Goal: Information Seeking & Learning: Find specific fact

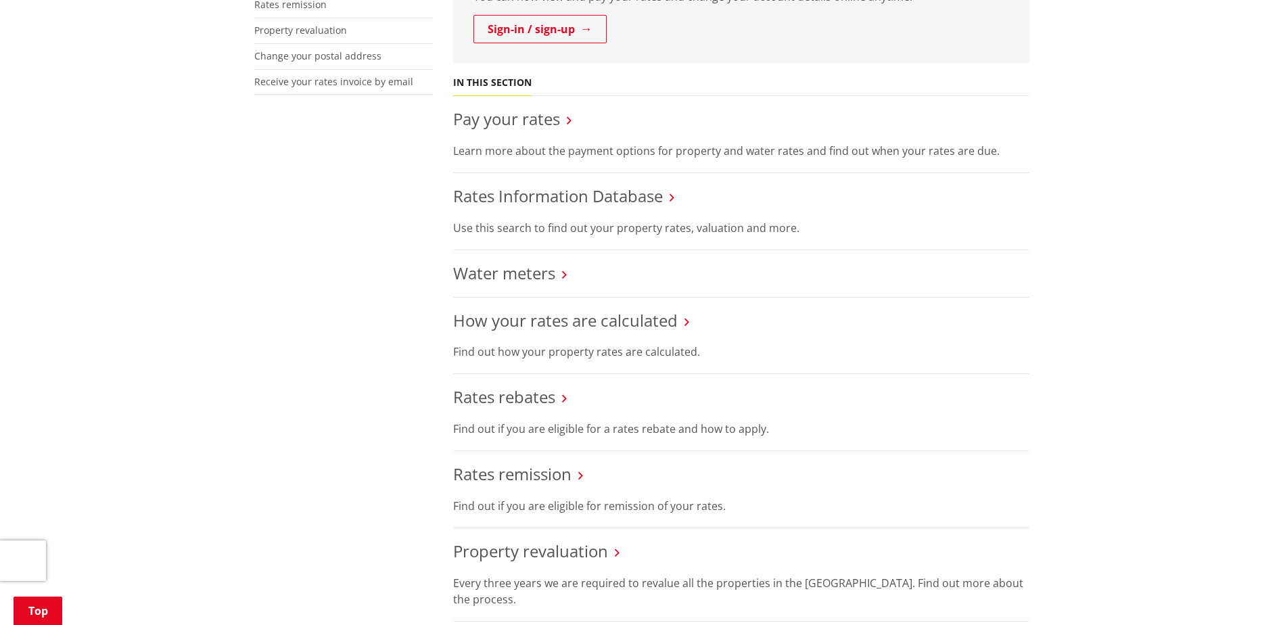
scroll to position [406, 0]
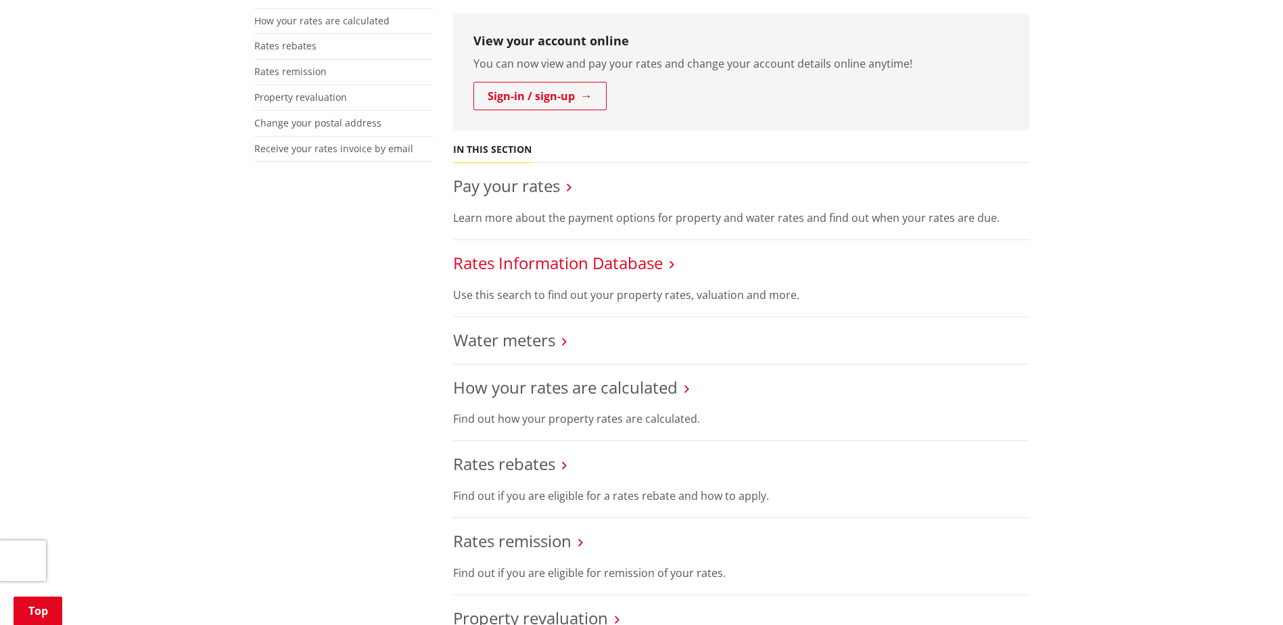
click at [526, 261] on link "Rates Information Database" at bounding box center [558, 263] width 210 height 22
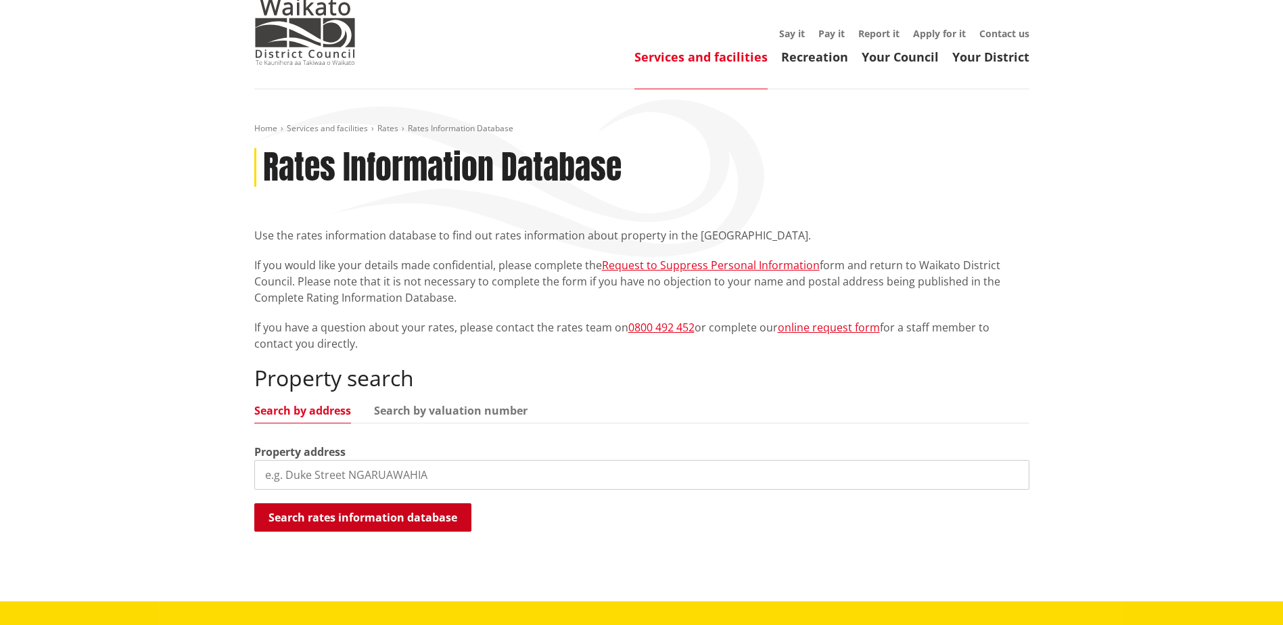
scroll to position [203, 0]
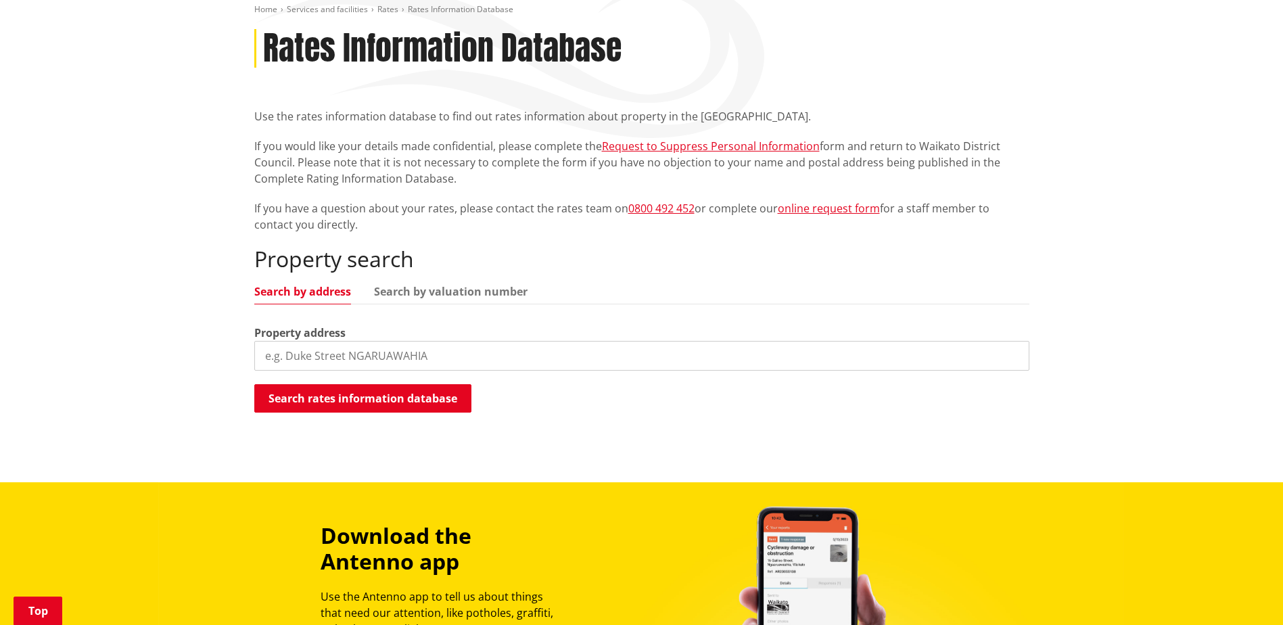
click at [377, 355] on input "search" at bounding box center [641, 356] width 775 height 30
type input "137 smeeds"
click at [383, 394] on button "Search rates information database" at bounding box center [362, 398] width 217 height 28
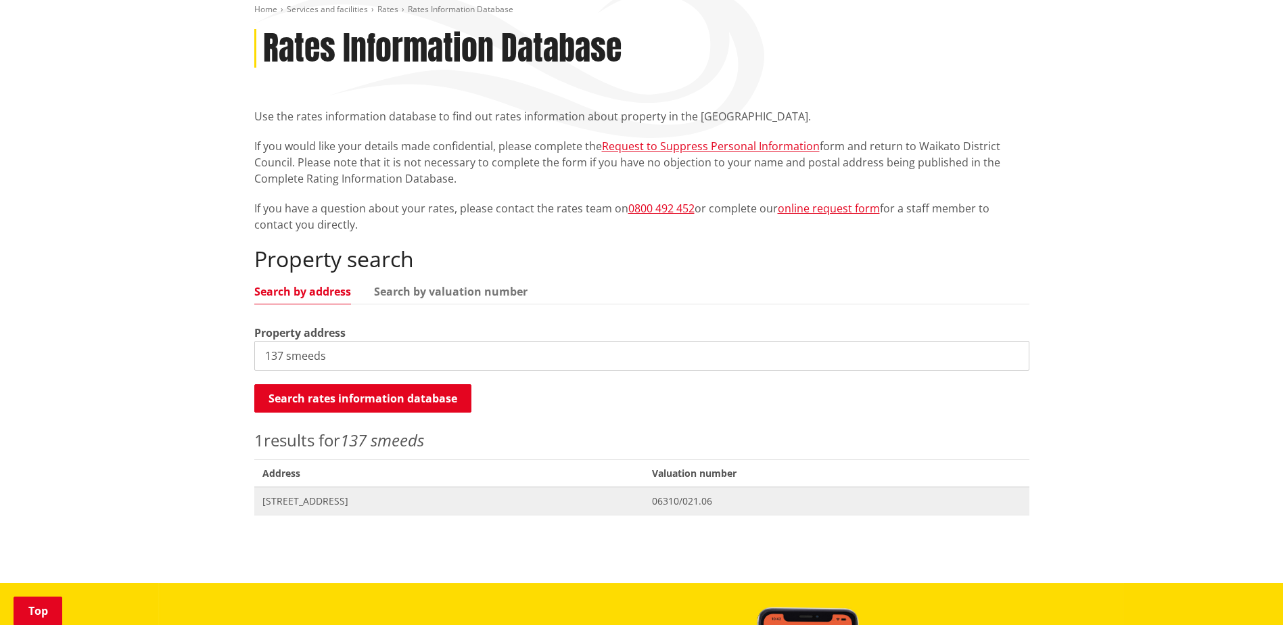
click at [350, 502] on span "[STREET_ADDRESS]" at bounding box center [449, 501] width 374 height 14
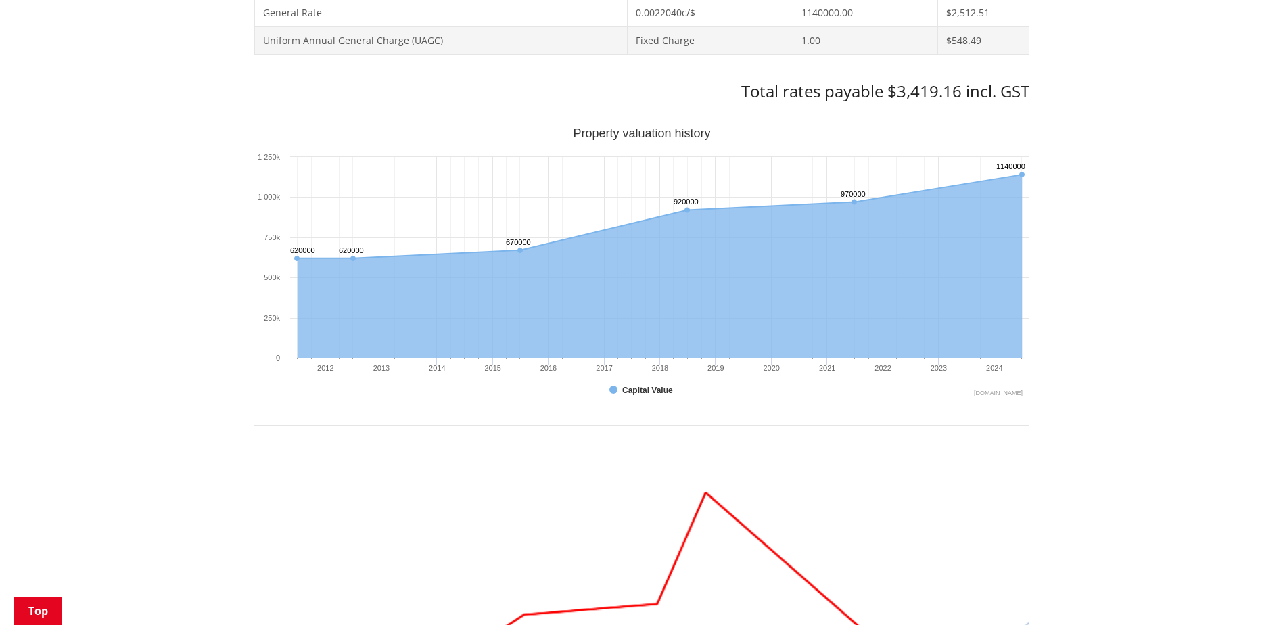
scroll to position [1014, 0]
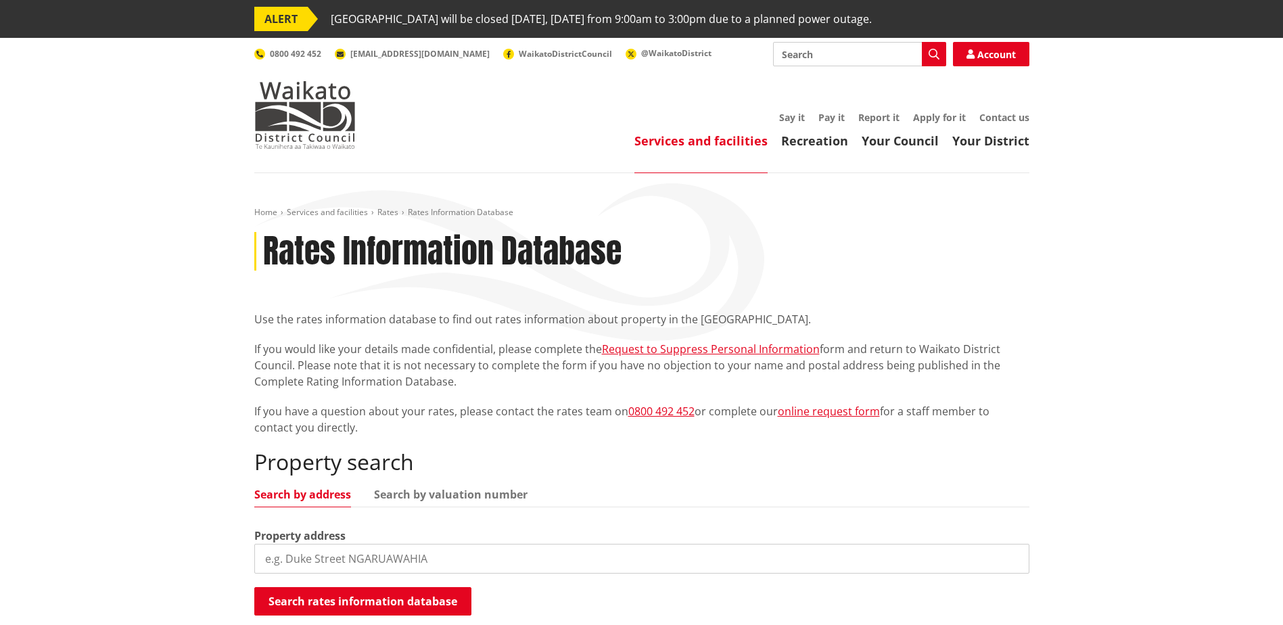
scroll to position [203, 0]
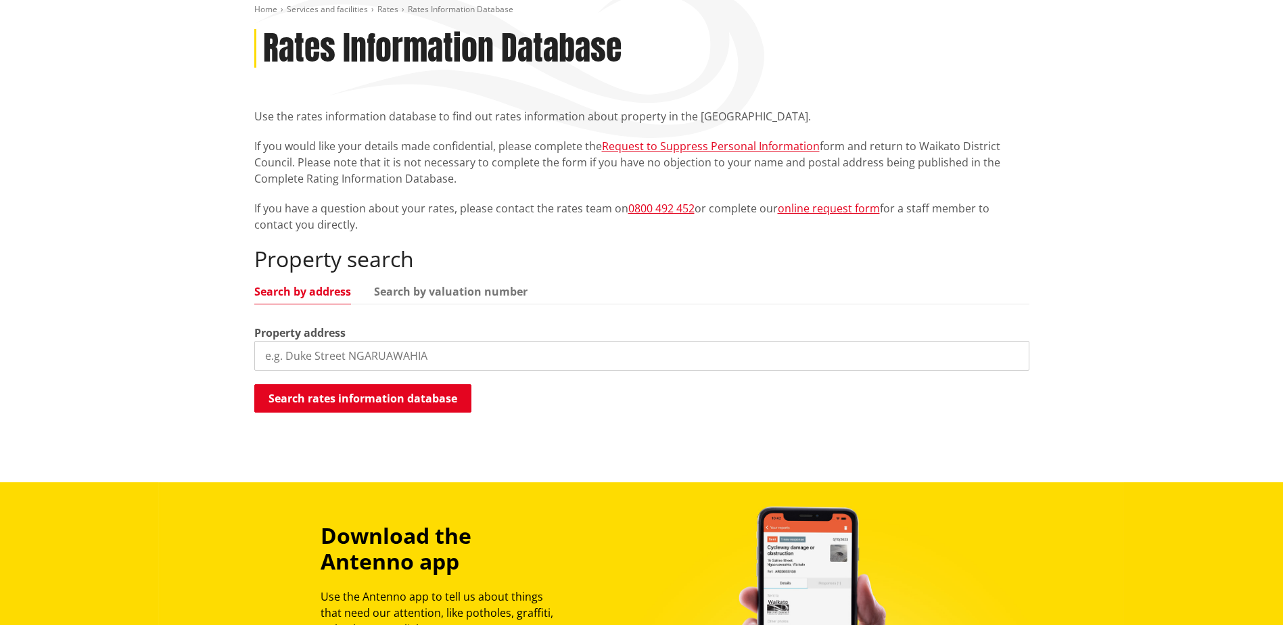
click at [387, 354] on input "search" at bounding box center [641, 356] width 775 height 30
type input "363 murray"
click at [367, 398] on button "Search rates information database" at bounding box center [362, 398] width 217 height 28
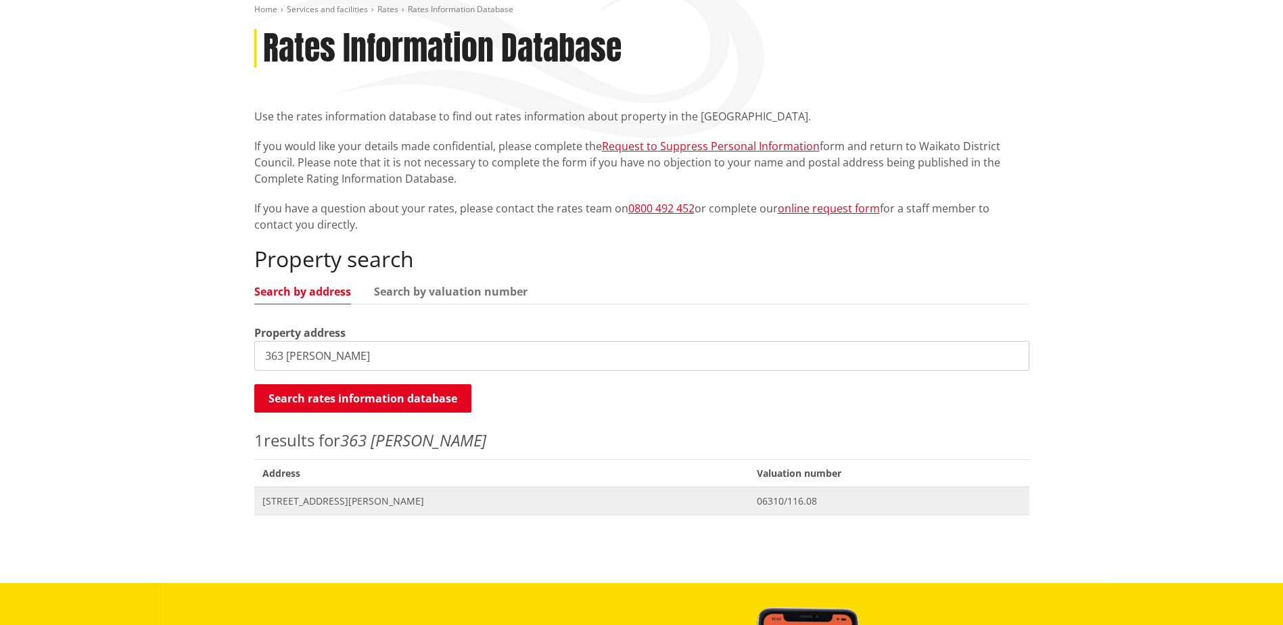
click at [362, 500] on span "363 Murray Road TUAKAU" at bounding box center [501, 501] width 479 height 14
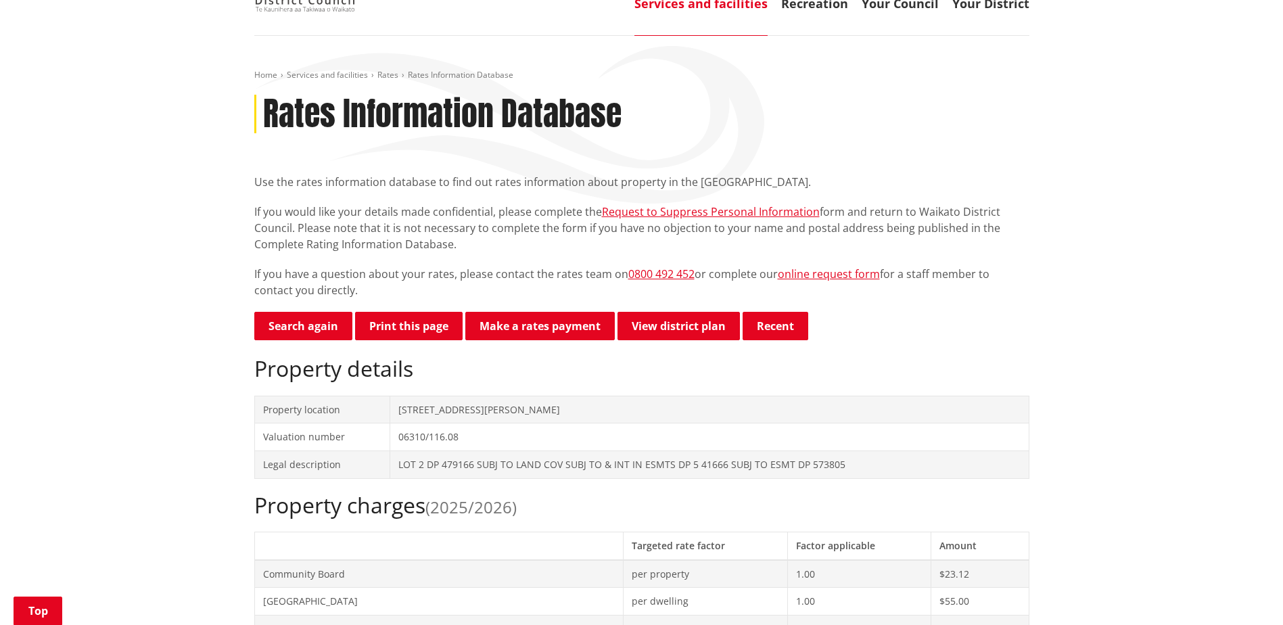
scroll to position [135, 0]
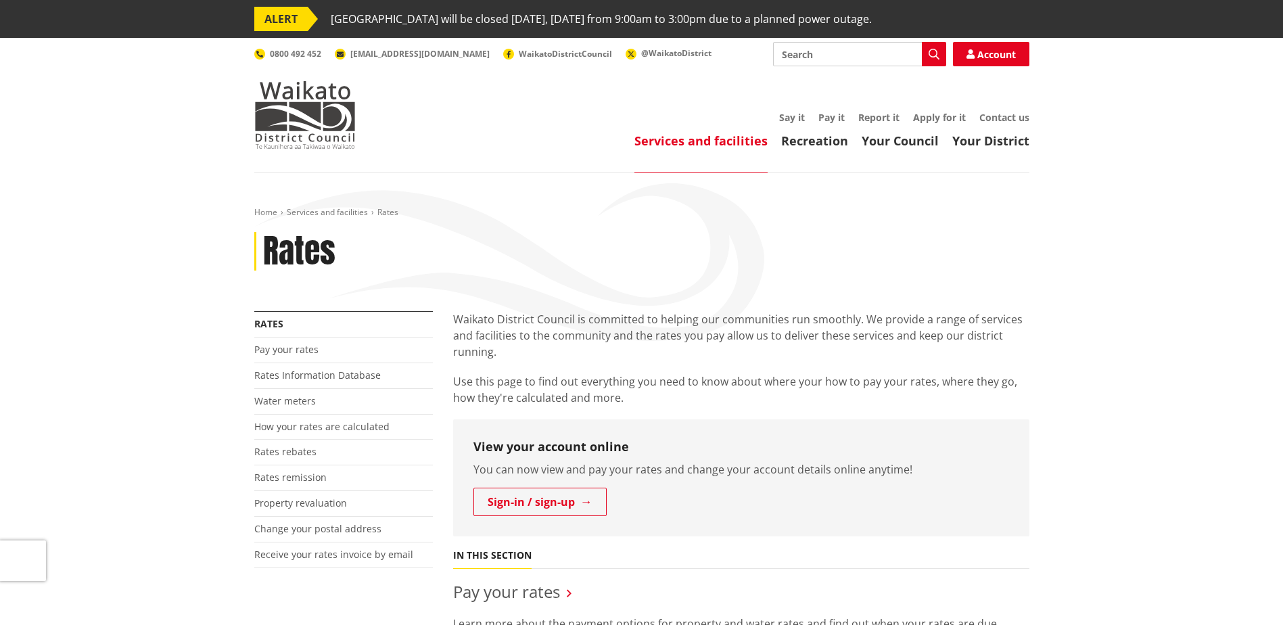
scroll to position [406, 0]
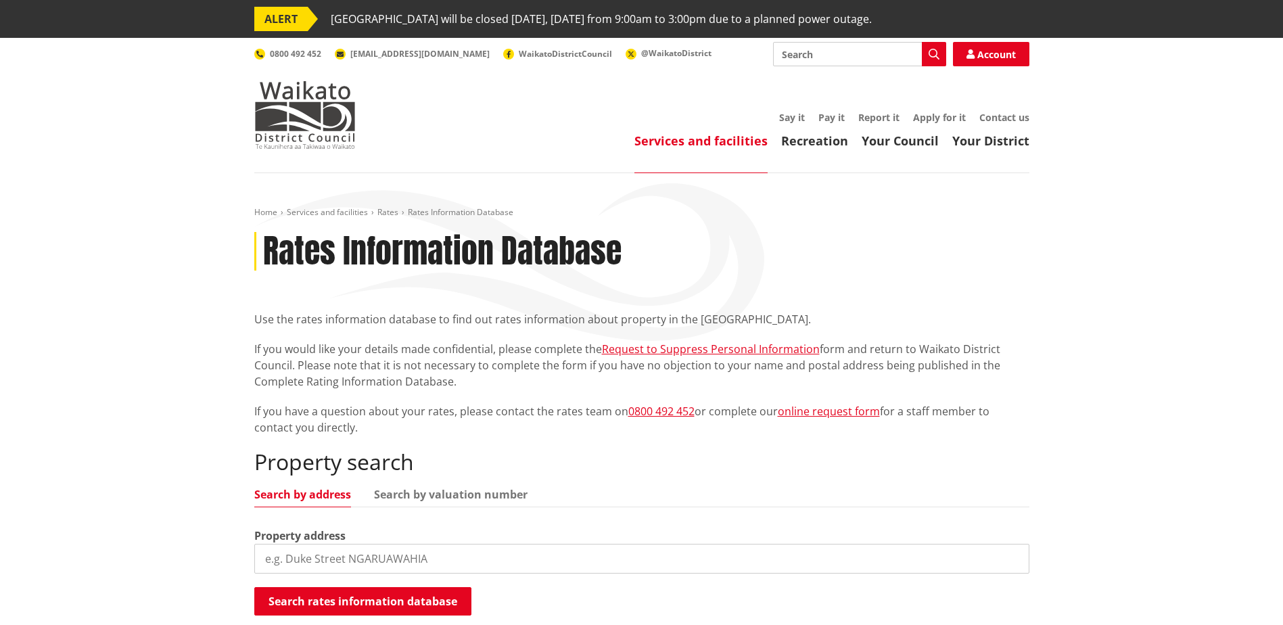
scroll to position [203, 0]
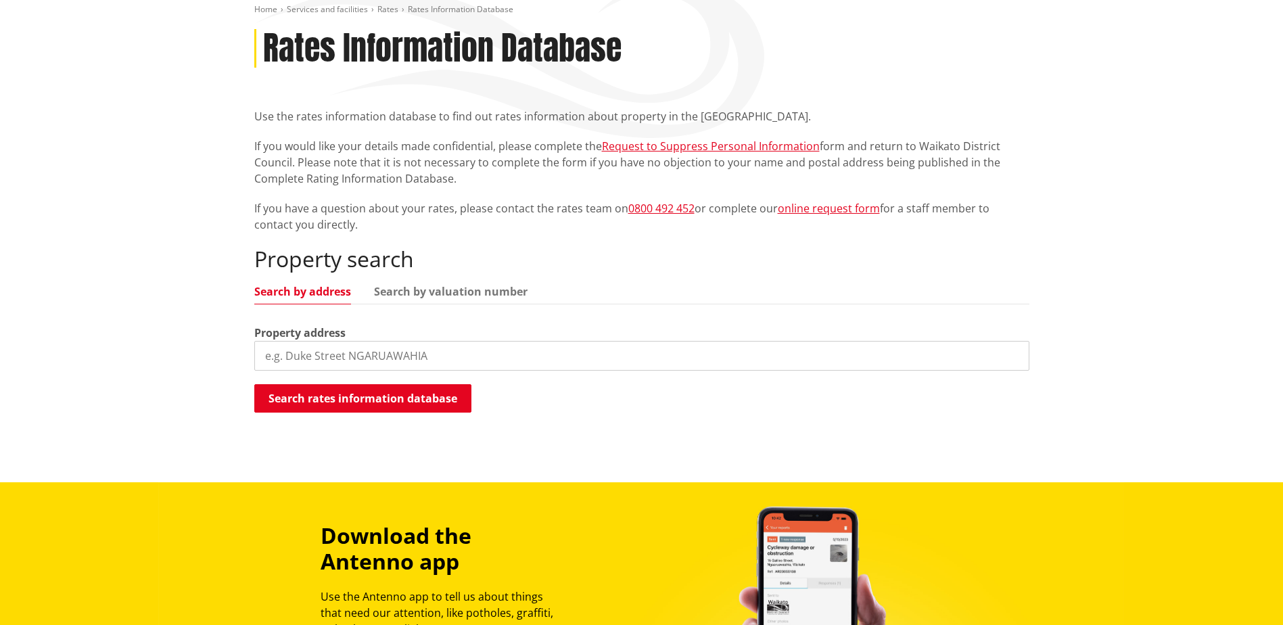
click at [354, 352] on input "search" at bounding box center [641, 356] width 775 height 30
type input "95 smeeds"
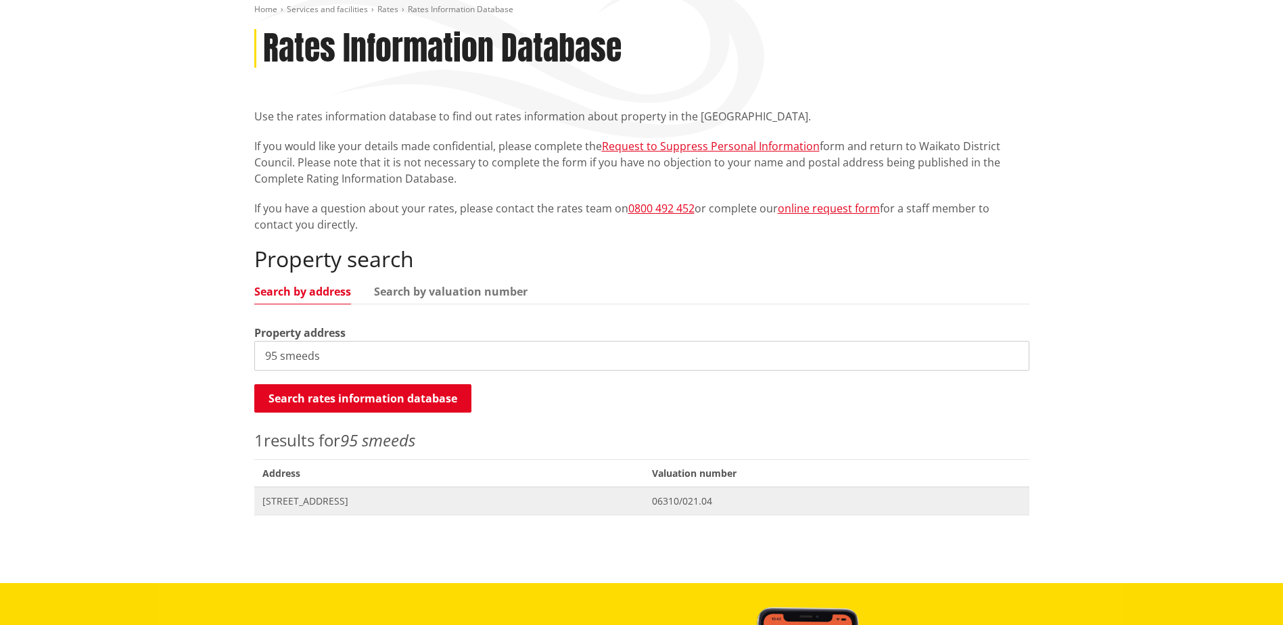
click at [347, 499] on span "95 Smeeds Quarry Road TUAKAU" at bounding box center [449, 501] width 374 height 14
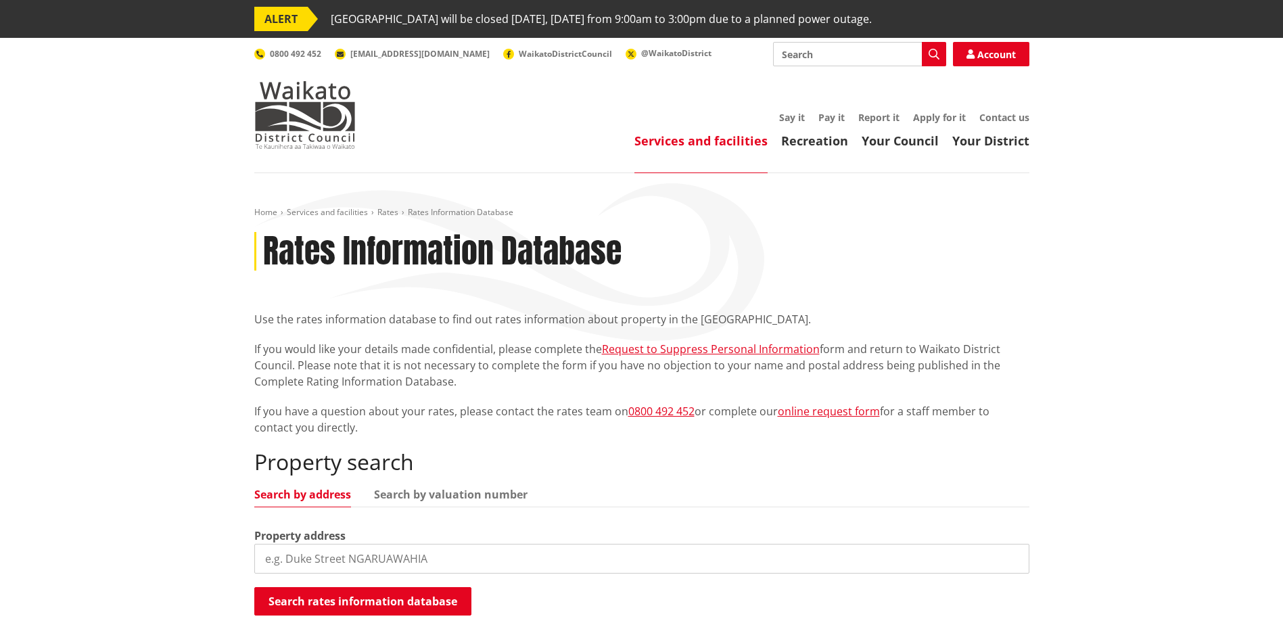
scroll to position [203, 0]
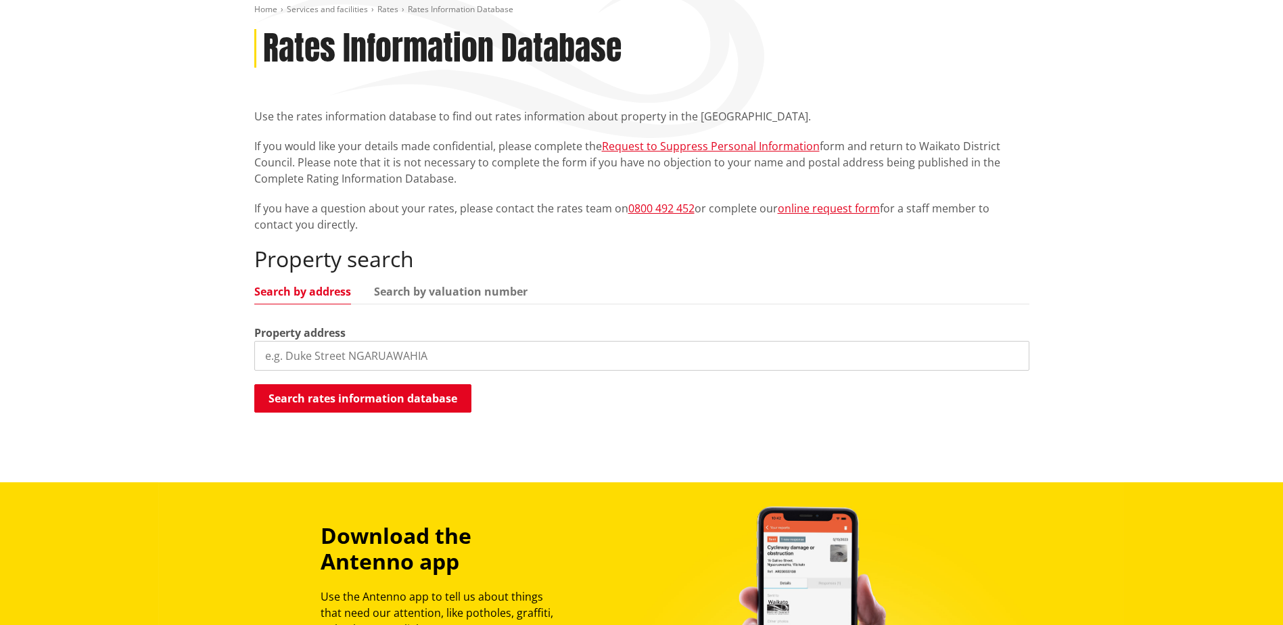
click at [301, 344] on input "search" at bounding box center [641, 356] width 775 height 30
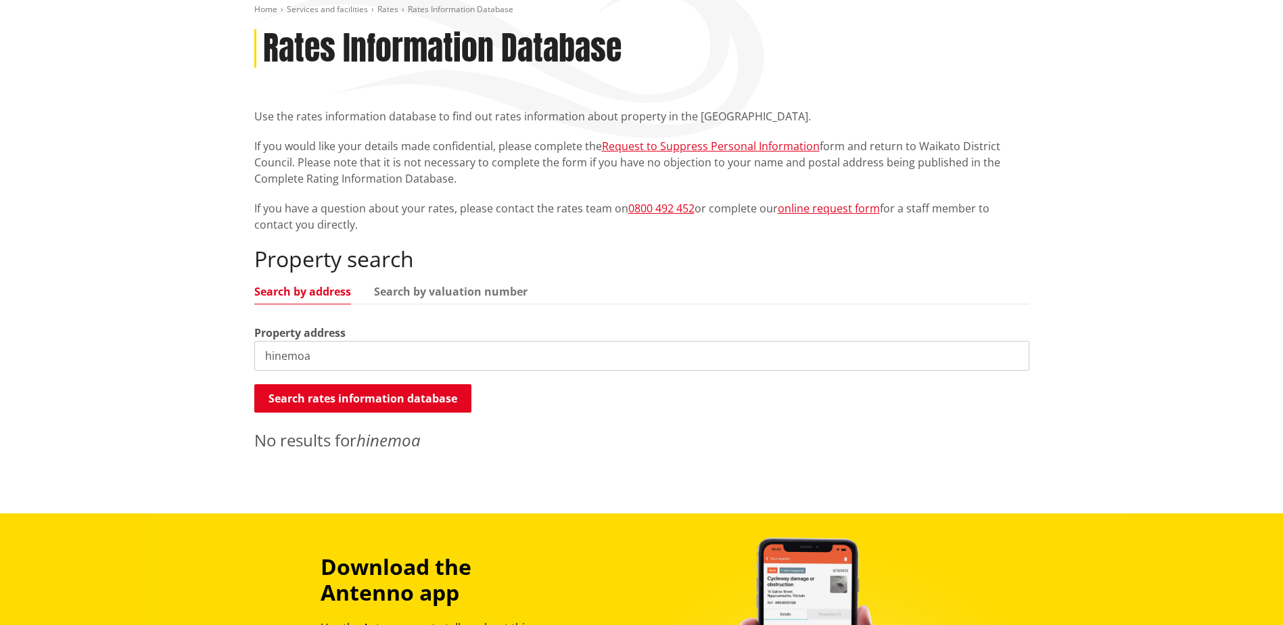
drag, startPoint x: 279, startPoint y: 358, endPoint x: 325, endPoint y: 358, distance: 46.0
click at [280, 358] on input "hinemoa" at bounding box center [641, 356] width 775 height 30
drag, startPoint x: 327, startPoint y: 358, endPoint x: 214, endPoint y: 345, distance: 113.0
click at [214, 345] on div "Home Services and facilities Rates Rates Information Database Rates Information…" at bounding box center [641, 241] width 1283 height 543
type input "163 [PERSON_NAME]"
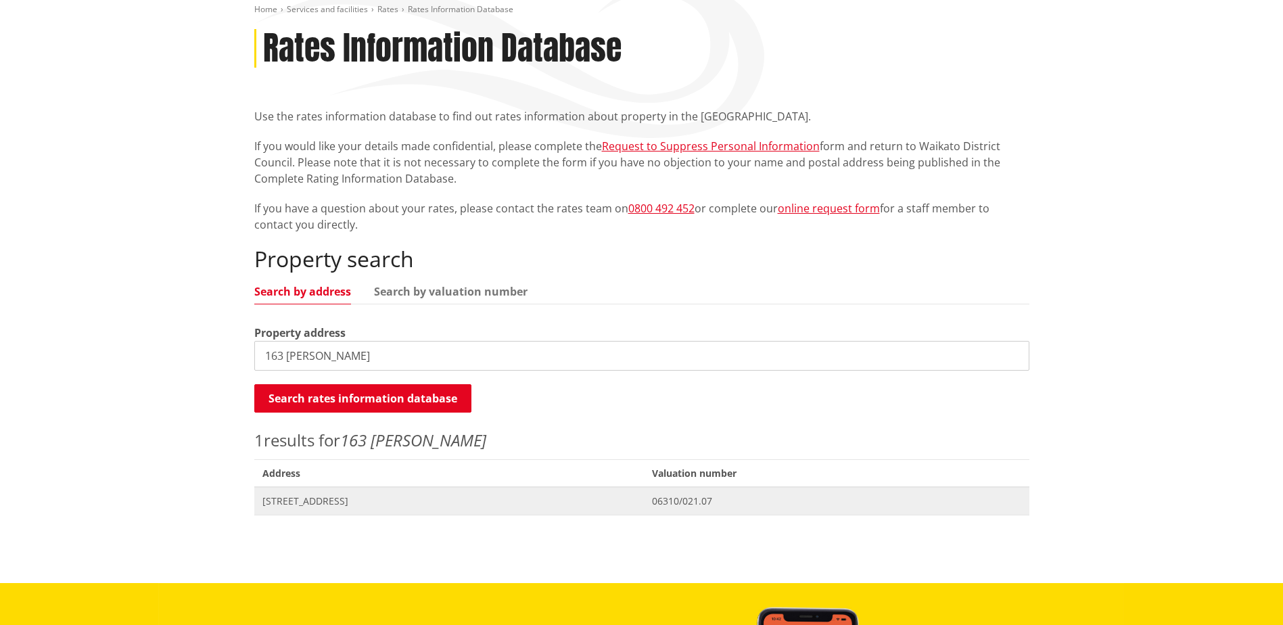
click at [333, 511] on span "Address [STREET_ADDRESS]" at bounding box center [449, 501] width 390 height 28
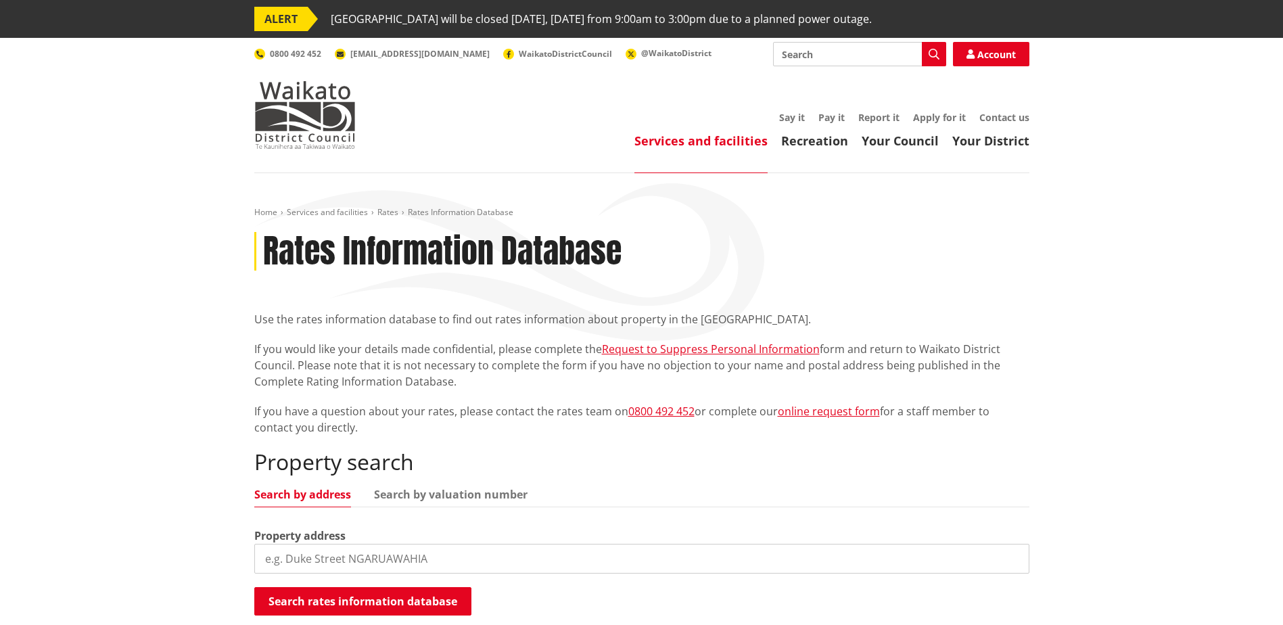
scroll to position [203, 0]
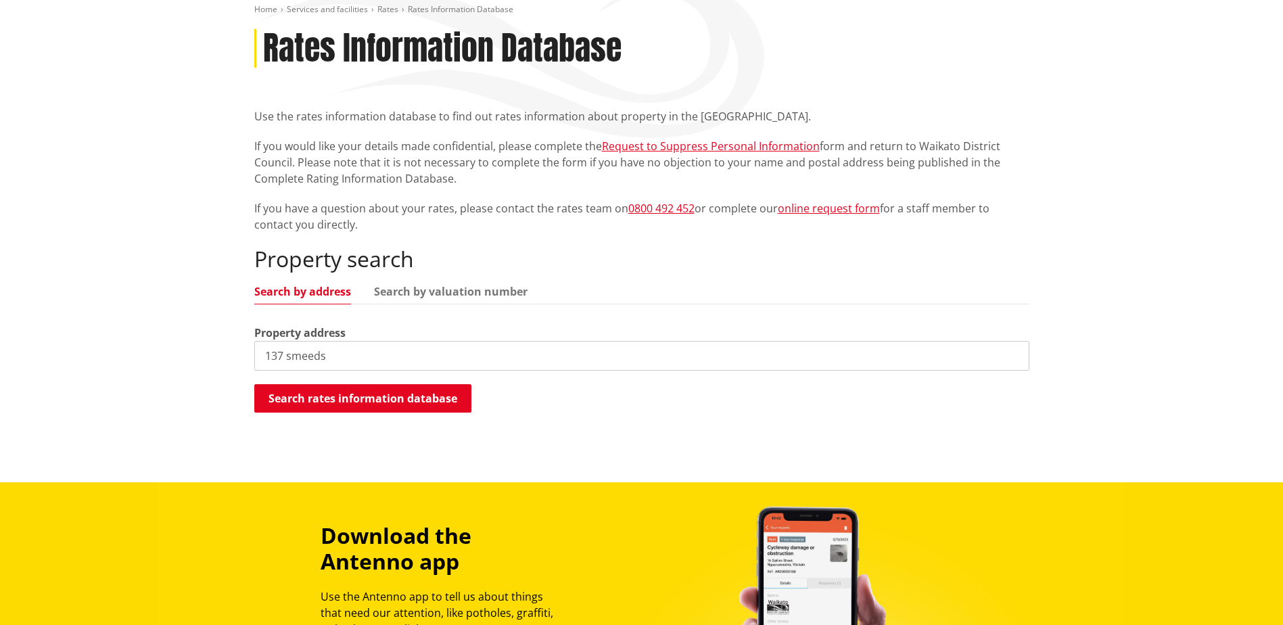
type input "137 smeeds"
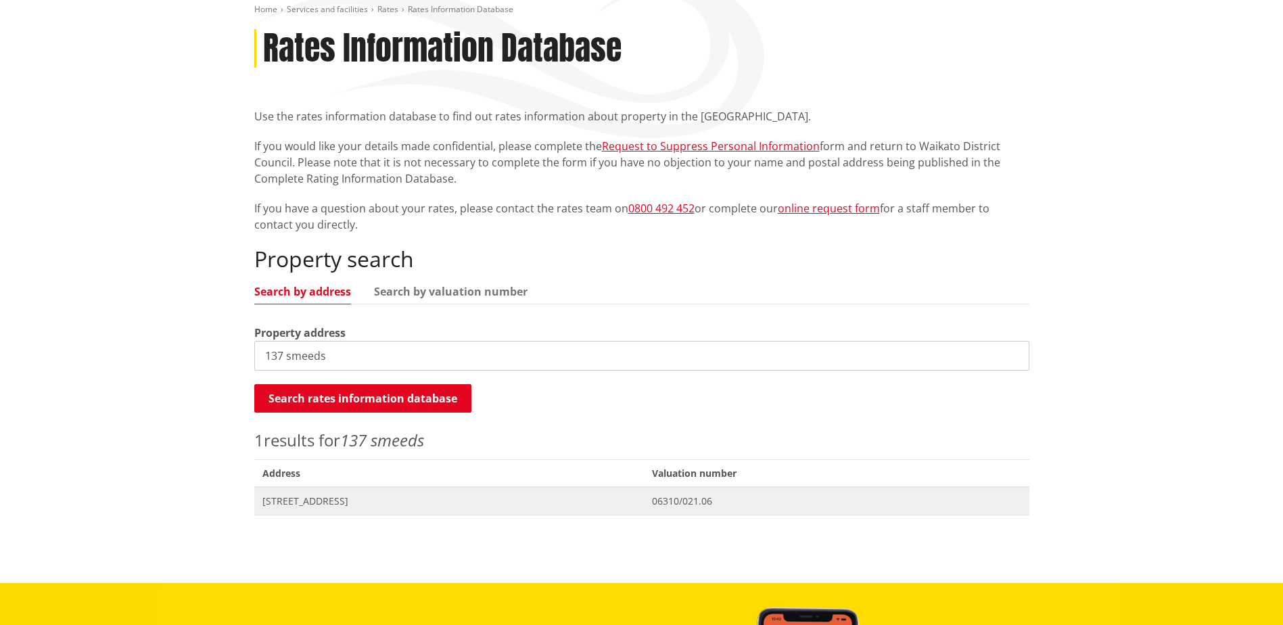
click at [335, 500] on span "[STREET_ADDRESS]" at bounding box center [449, 501] width 374 height 14
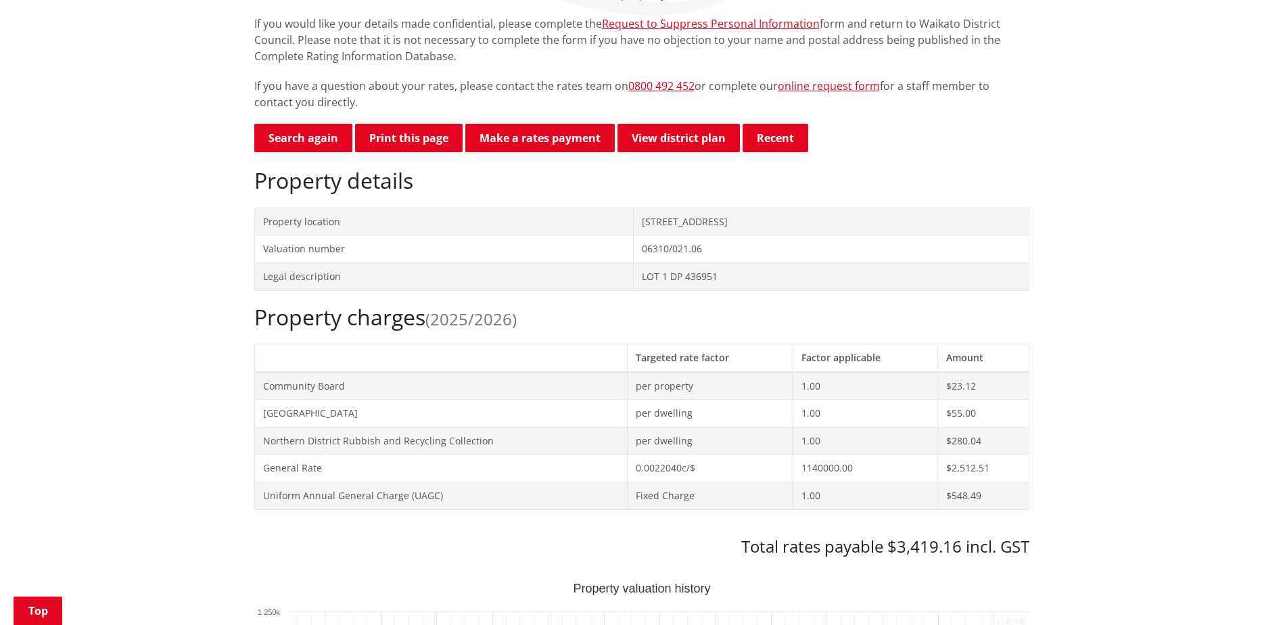
scroll to position [338, 0]
